Goal: Complete application form: Complete application form

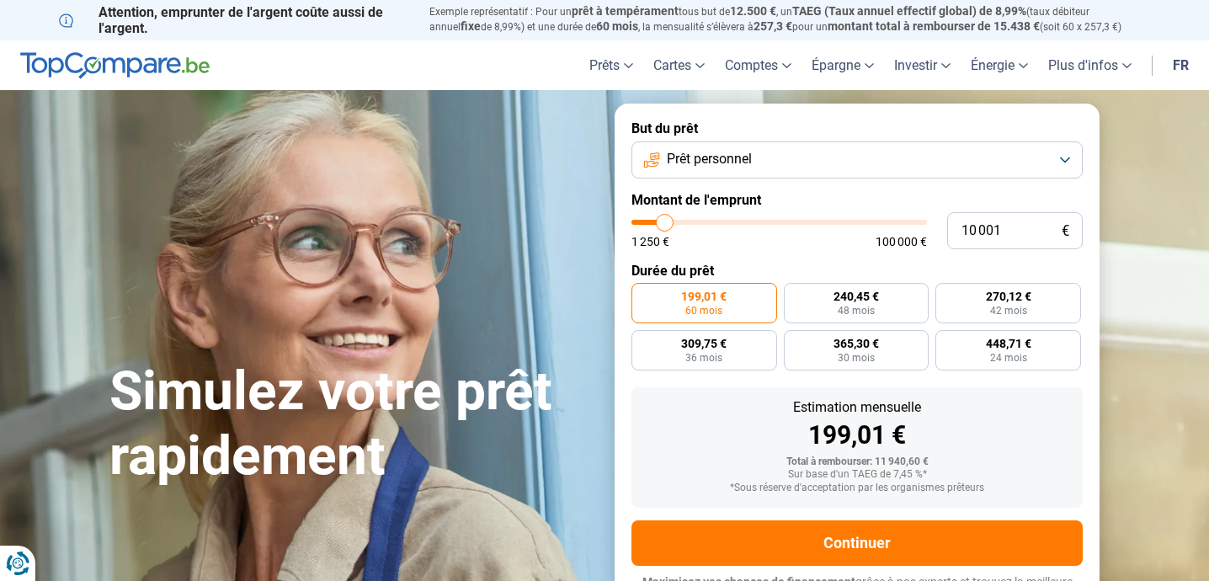
type input "10 250"
type input "10250"
type input "10 500"
type input "10500"
type input "11 000"
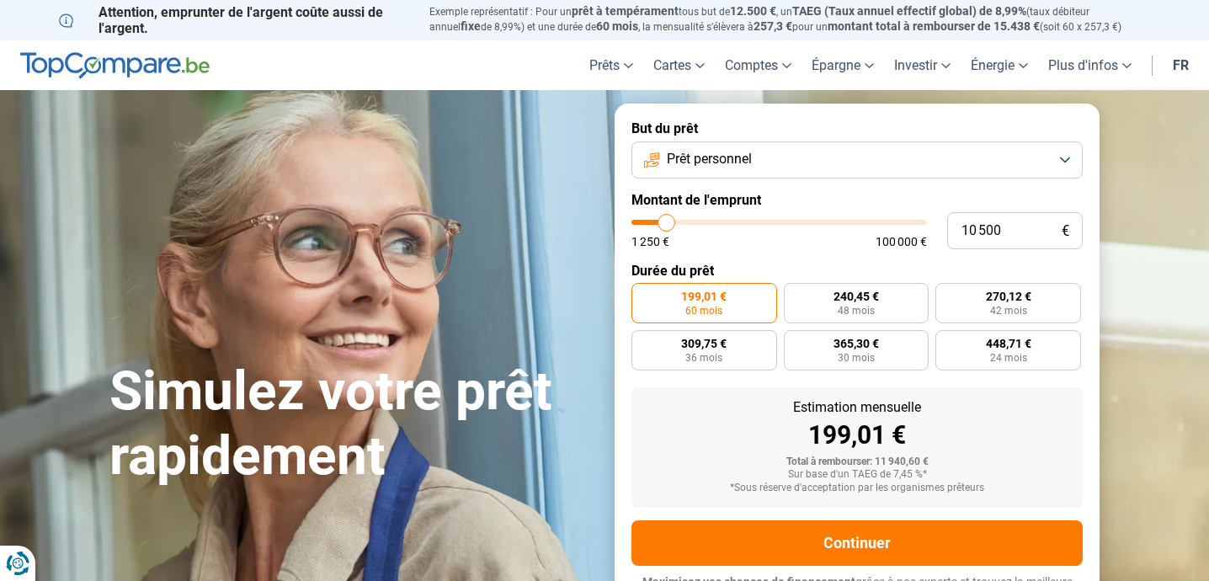
type input "11000"
type input "11 750"
type input "11750"
type input "13 000"
type input "13000"
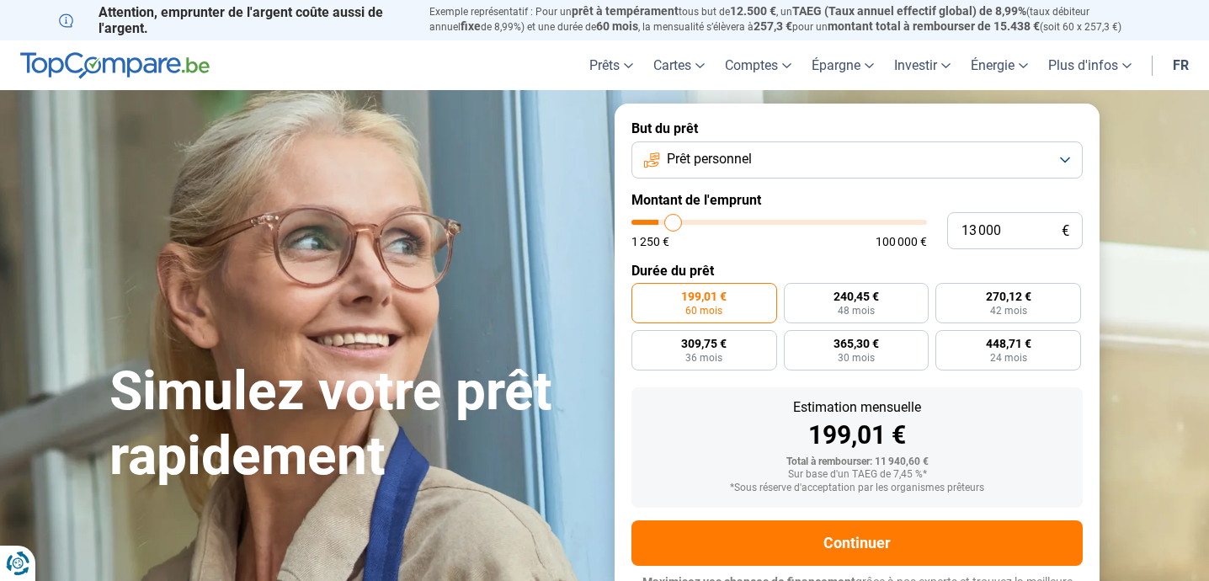
type input "14 000"
type input "14000"
type input "15 250"
type input "15250"
type input "16 250"
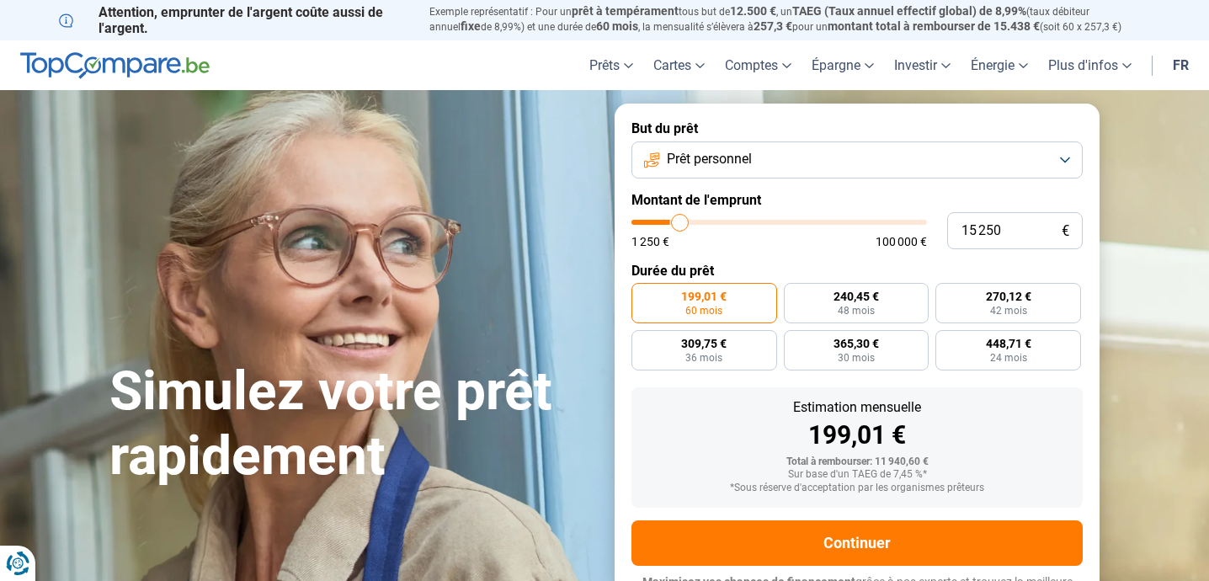
type input "16250"
type input "17 000"
type input "17000"
type input "17 500"
type input "17500"
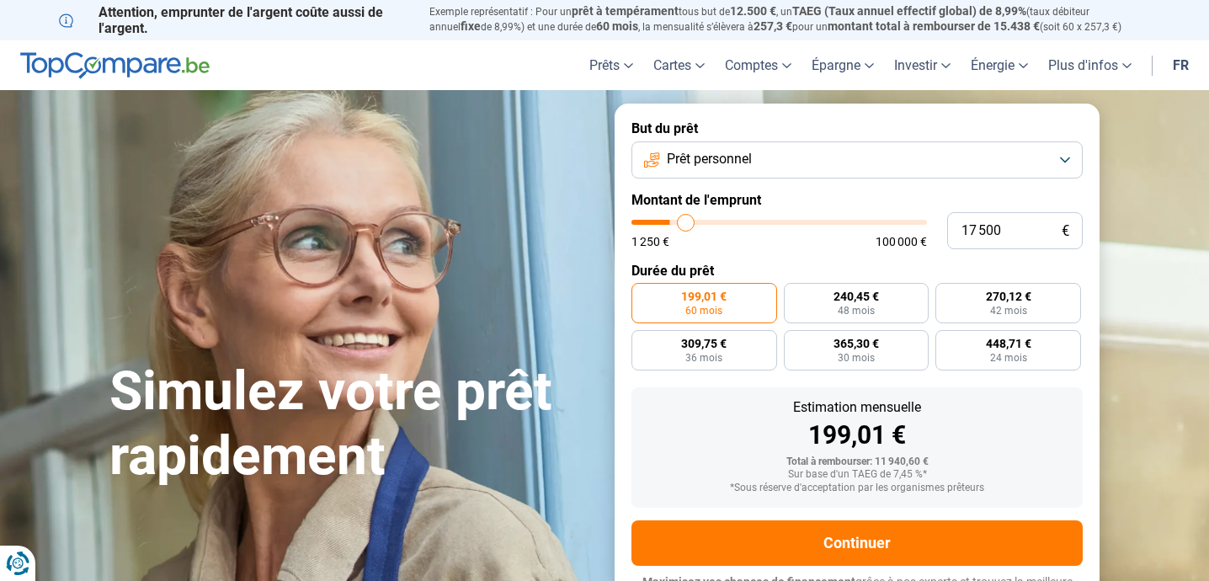
type input "18 000"
type input "18000"
type input "18 250"
type input "18250"
type input "18 500"
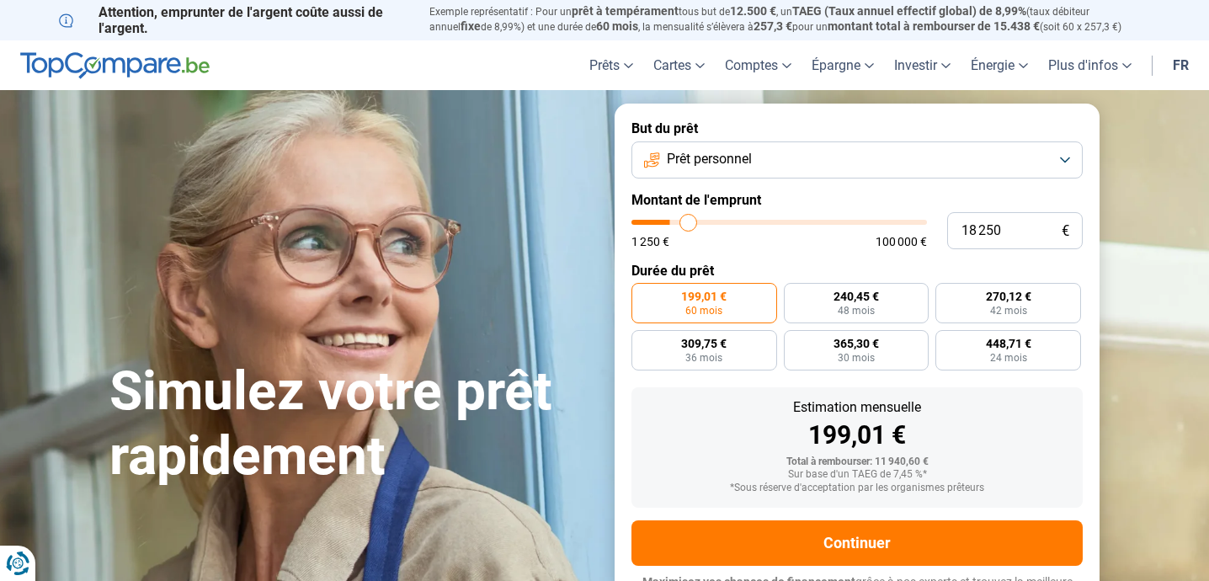
type input "18500"
type input "18 750"
type input "18750"
type input "19 000"
type input "19000"
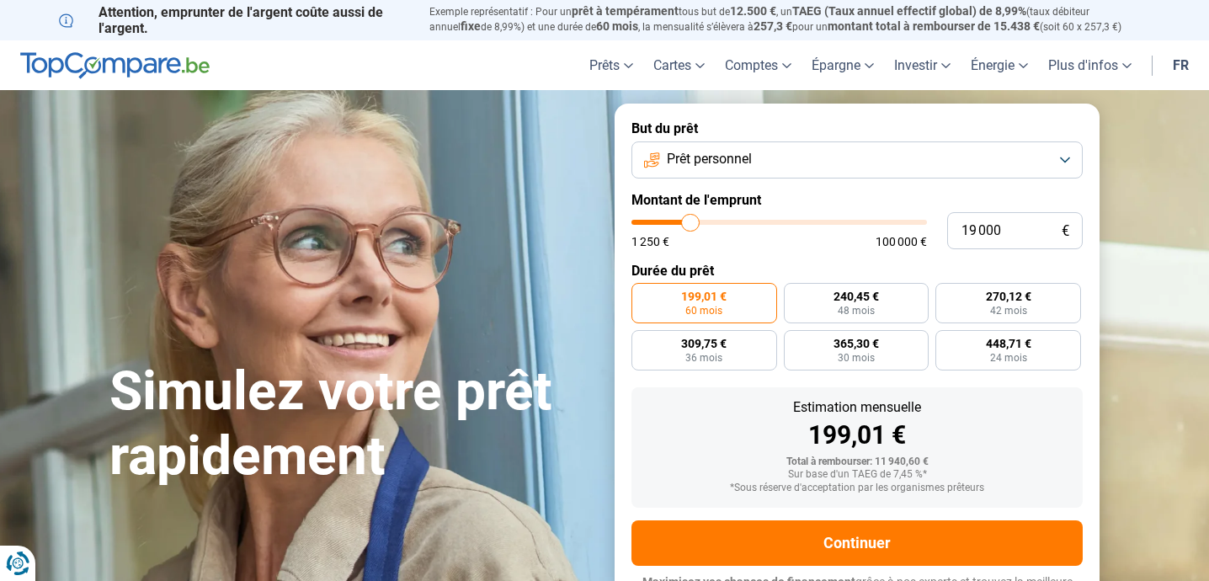
type input "19 250"
type input "19250"
type input "19 500"
type input "19500"
type input "19 750"
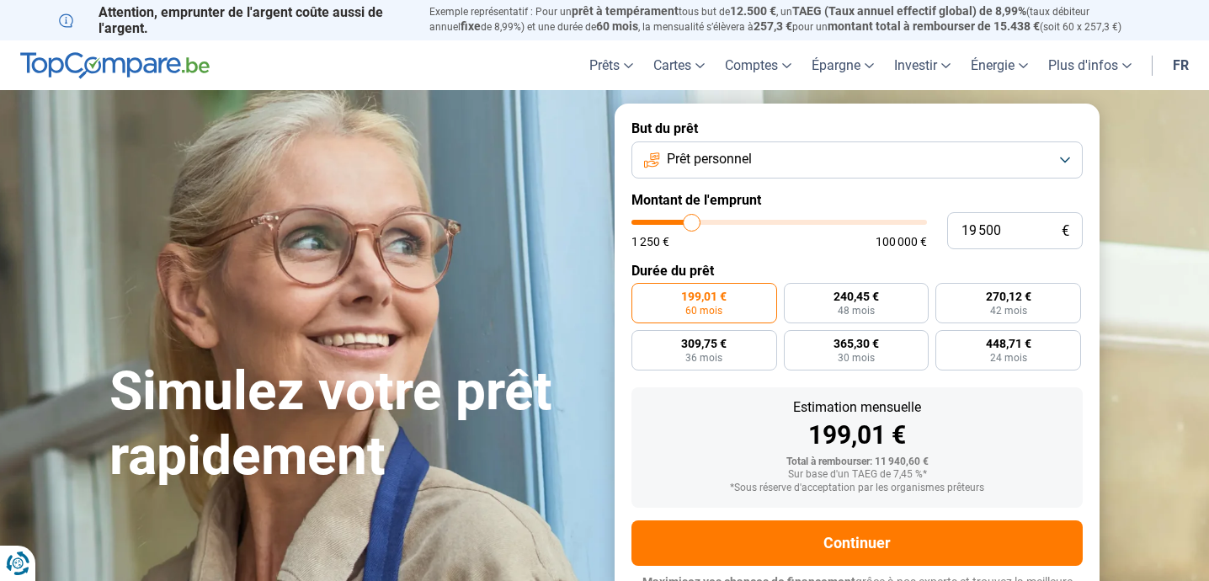
type input "19750"
type input "20 000"
drag, startPoint x: 666, startPoint y: 223, endPoint x: 693, endPoint y: 225, distance: 27.0
type input "20000"
click at [693, 225] on input "range" at bounding box center [780, 222] width 296 height 5
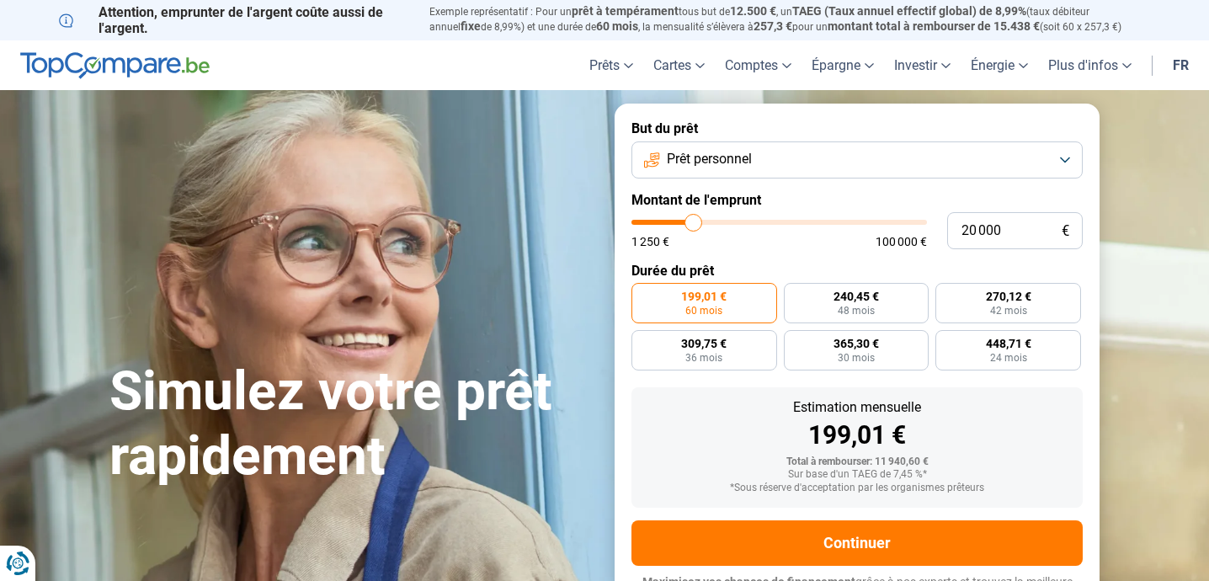
radio input "false"
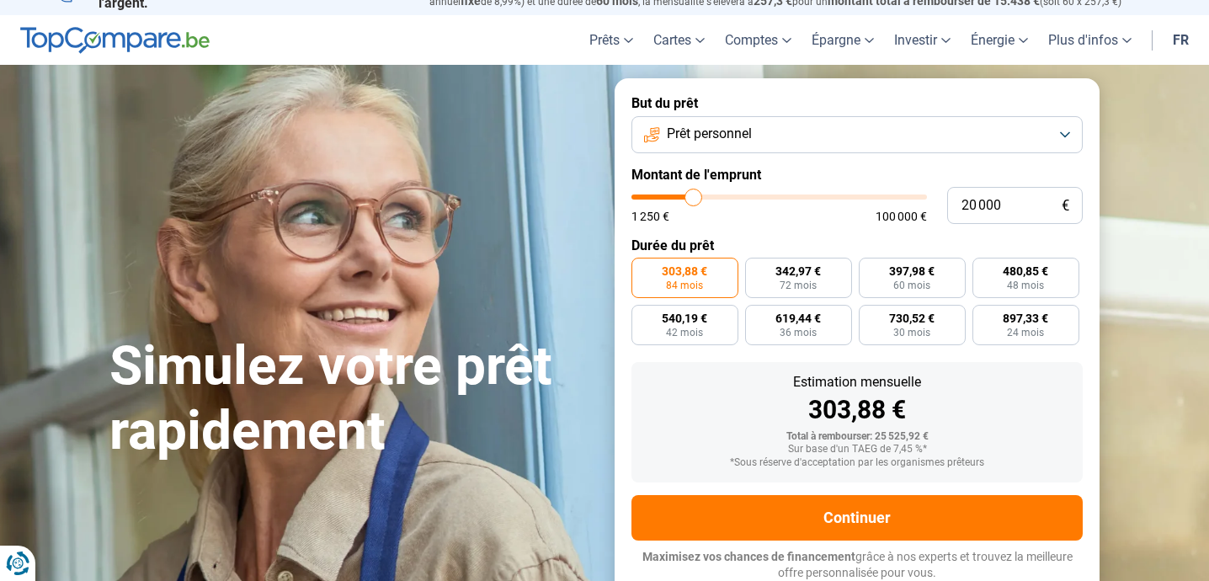
scroll to position [26, 0]
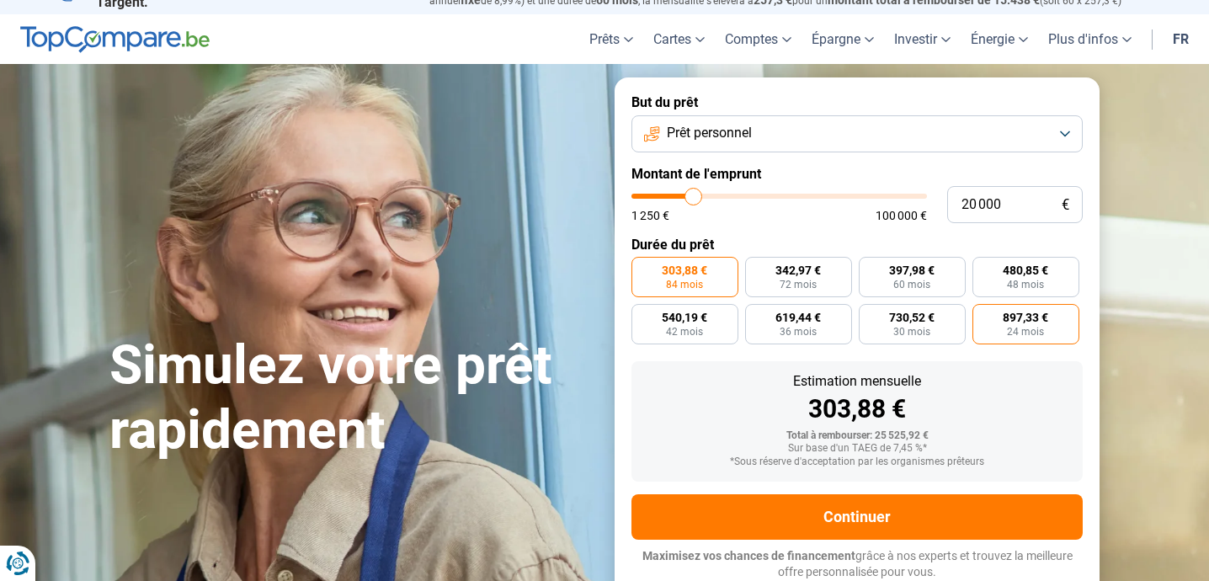
click at [1029, 327] on span "24 mois" at bounding box center [1025, 332] width 37 height 10
click at [984, 315] on input "897,33 € 24 mois" at bounding box center [978, 309] width 11 height 11
radio input "true"
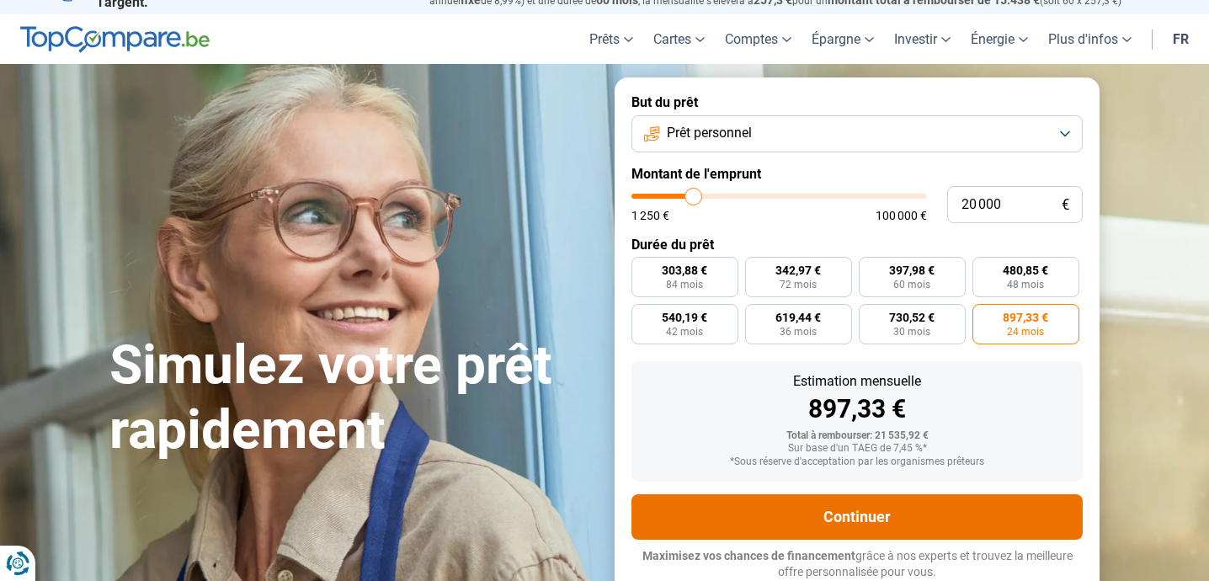
click at [914, 516] on button "Continuer" at bounding box center [857, 516] width 451 height 45
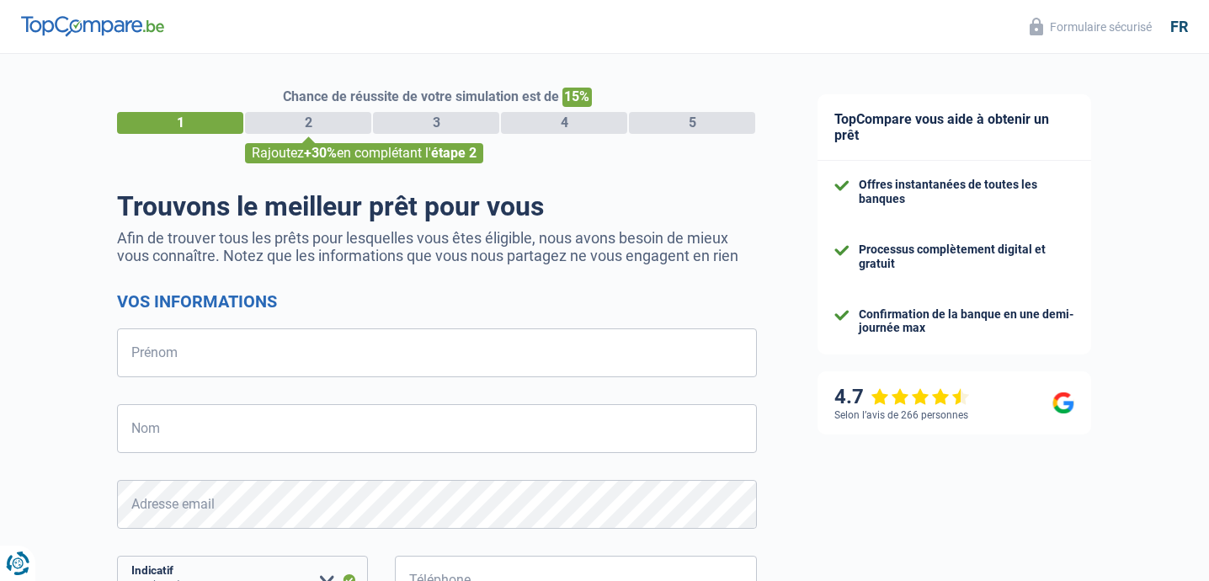
select select "32"
